Goal: Task Accomplishment & Management: Manage account settings

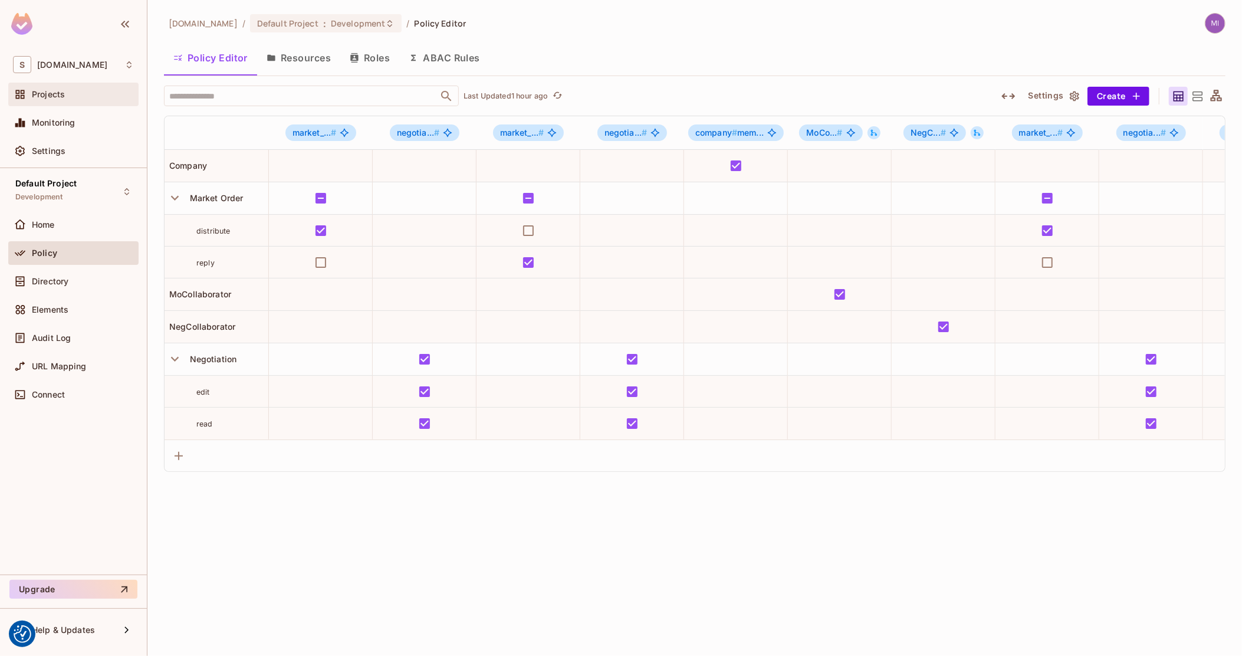
click at [72, 98] on div "Projects" at bounding box center [83, 94] width 102 height 9
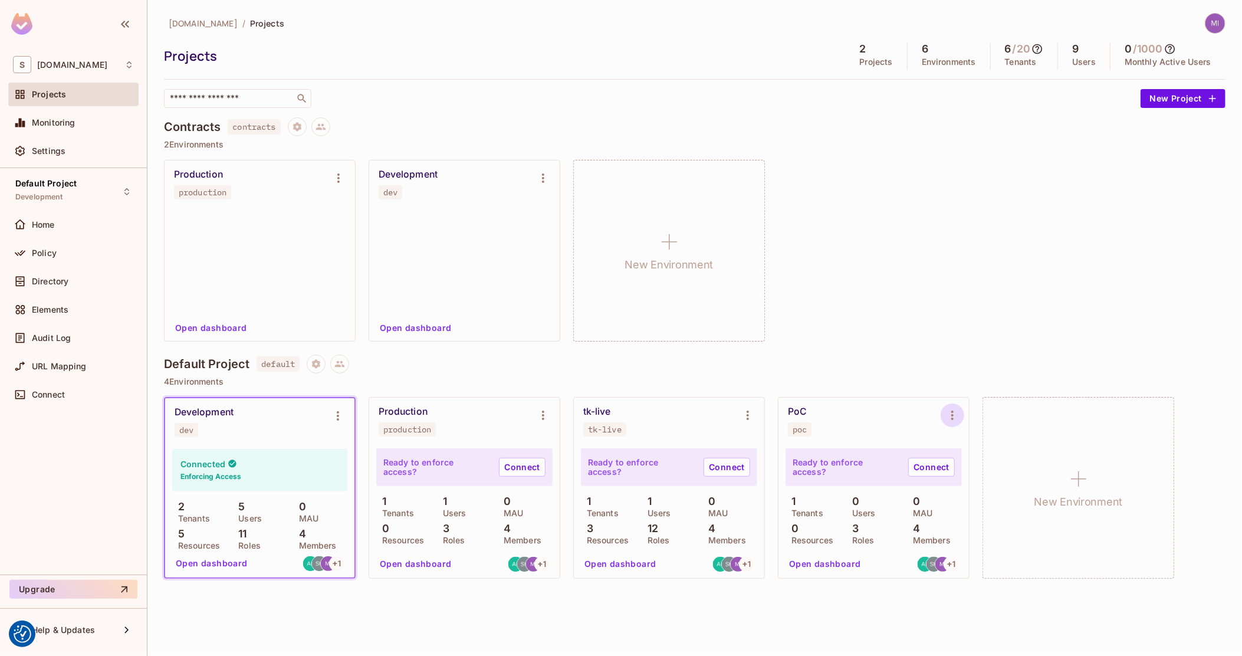
click at [951, 407] on button "Environment settings" at bounding box center [953, 415] width 24 height 24
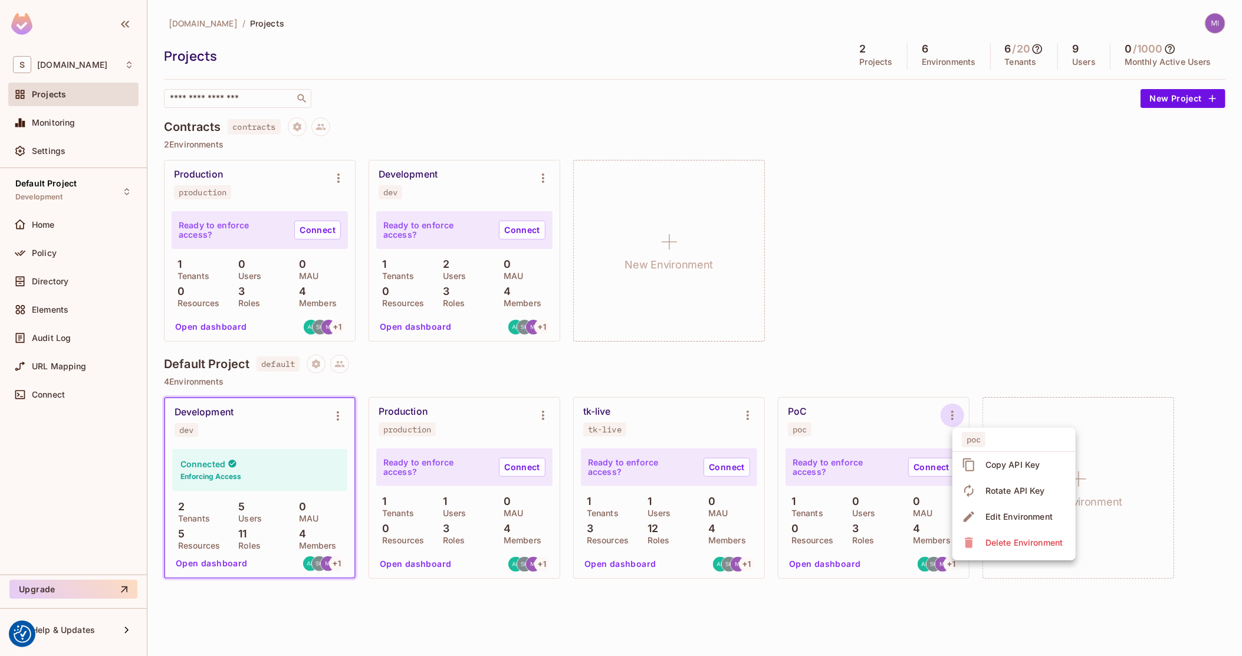
click at [1016, 466] on div "Copy API Key" at bounding box center [1012, 465] width 55 height 12
click at [949, 418] on icon "Environment settings" at bounding box center [952, 415] width 14 height 14
click at [338, 414] on div at bounding box center [621, 328] width 1242 height 656
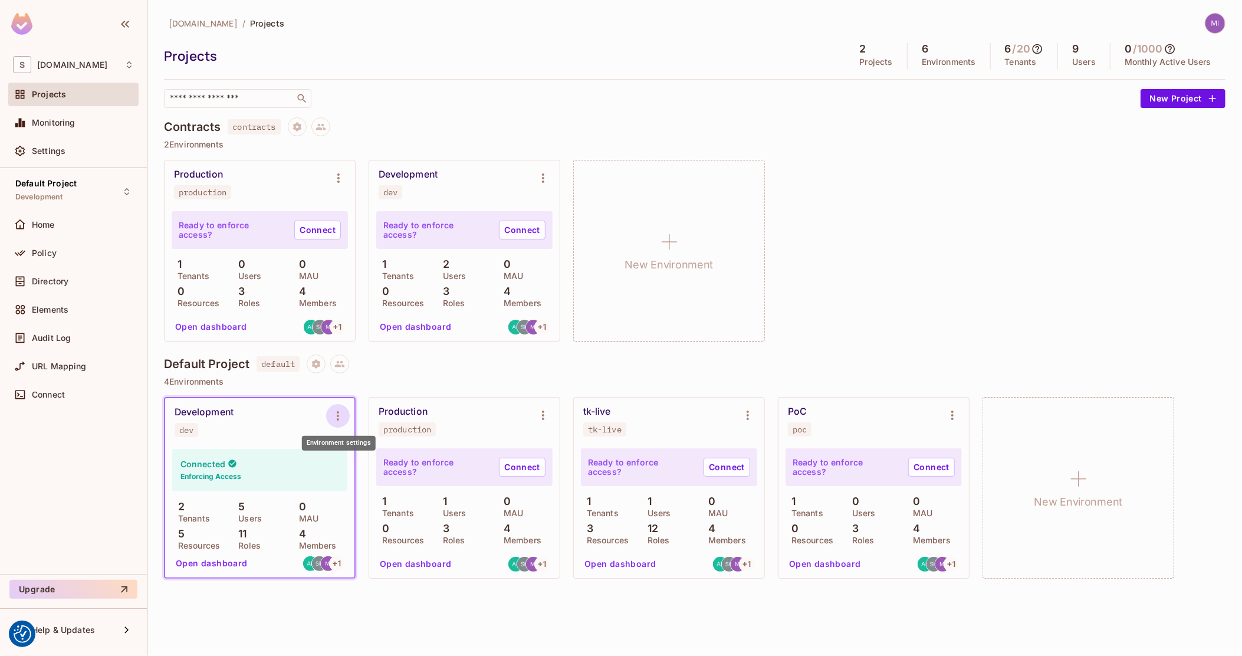
click at [330, 418] on button "Environment settings" at bounding box center [338, 416] width 24 height 24
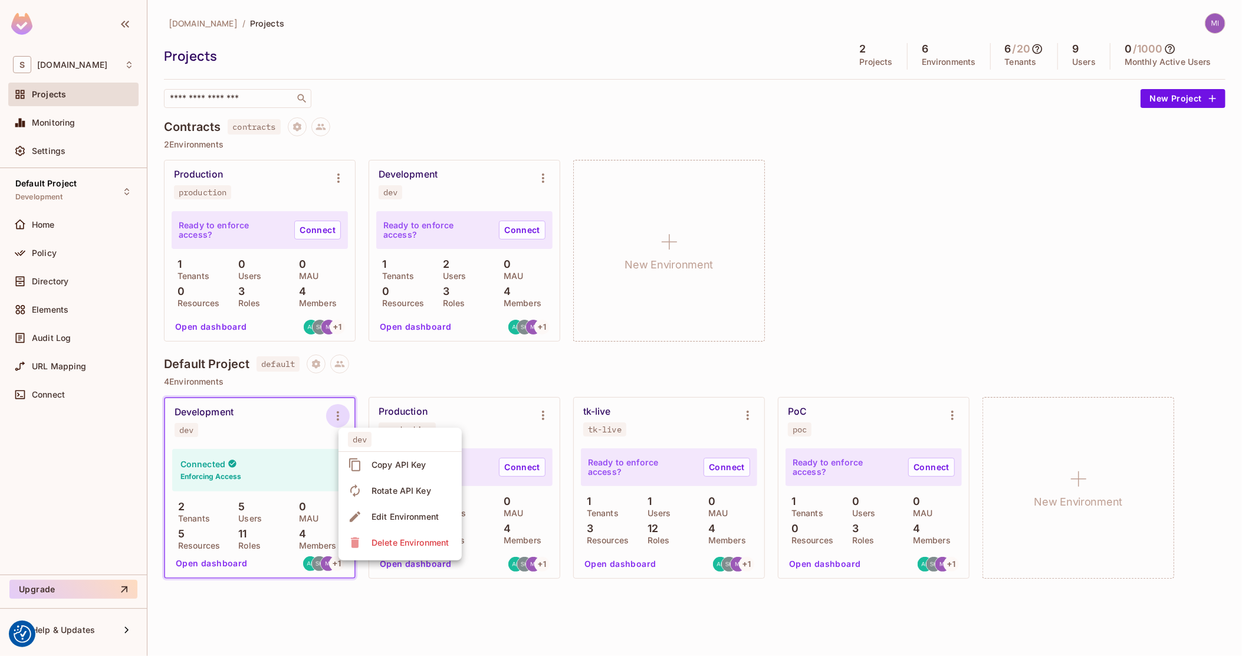
click at [954, 406] on div at bounding box center [621, 328] width 1242 height 656
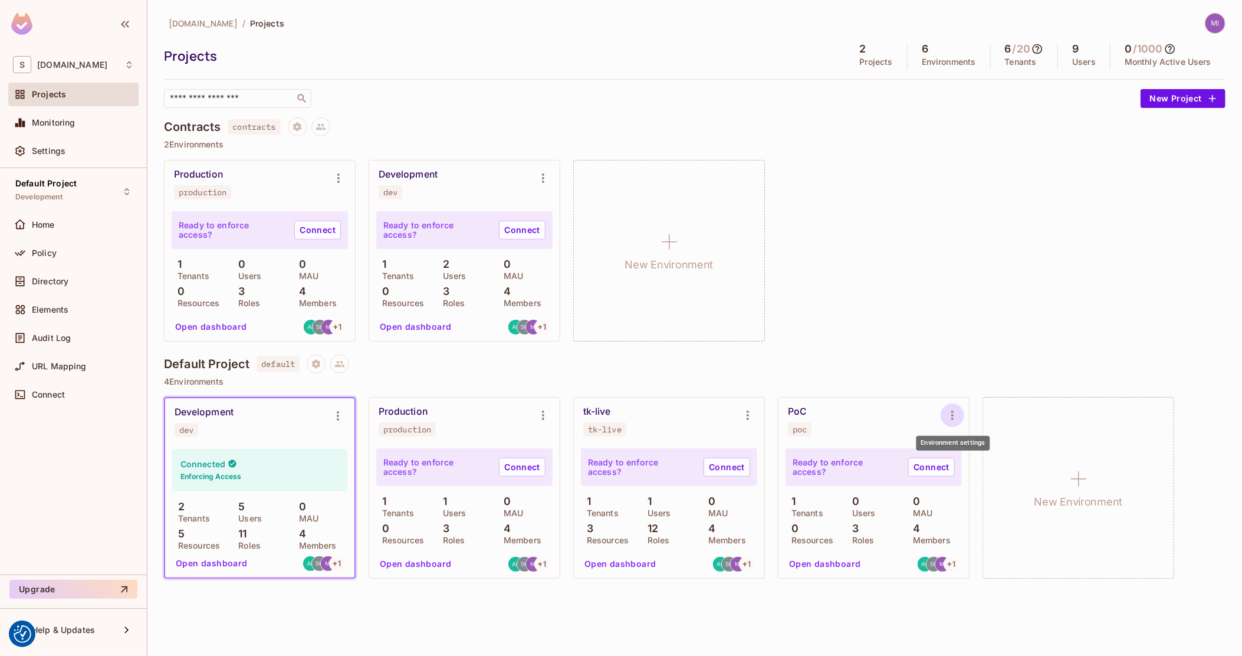
click at [954, 413] on icon "Environment settings" at bounding box center [952, 415] width 14 height 14
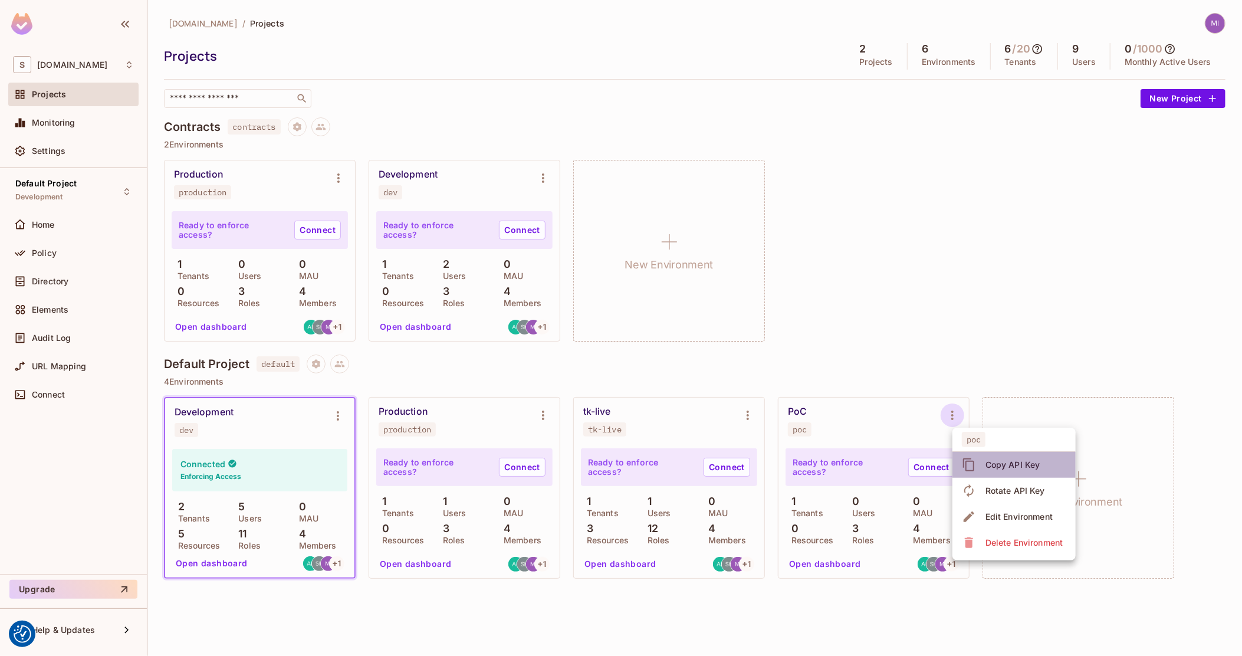
click at [1015, 464] on div "Copy API Key" at bounding box center [1012, 465] width 55 height 12
click at [943, 410] on button "Environment settings" at bounding box center [953, 415] width 24 height 24
click at [998, 466] on div "Copy API Key" at bounding box center [1012, 465] width 55 height 12
